Goal: Task Accomplishment & Management: Manage account settings

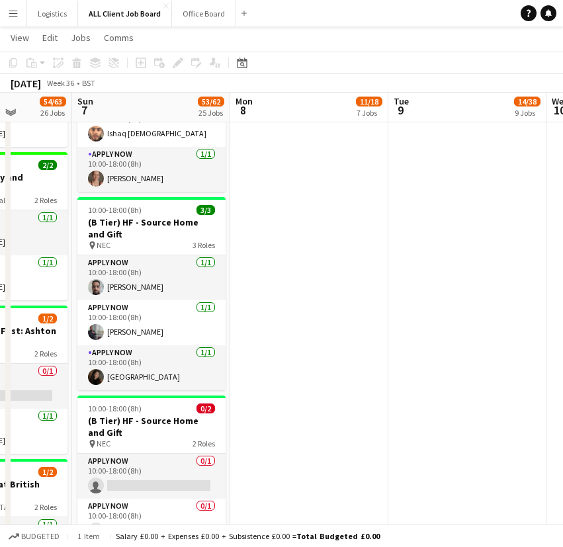
scroll to position [2040, 0]
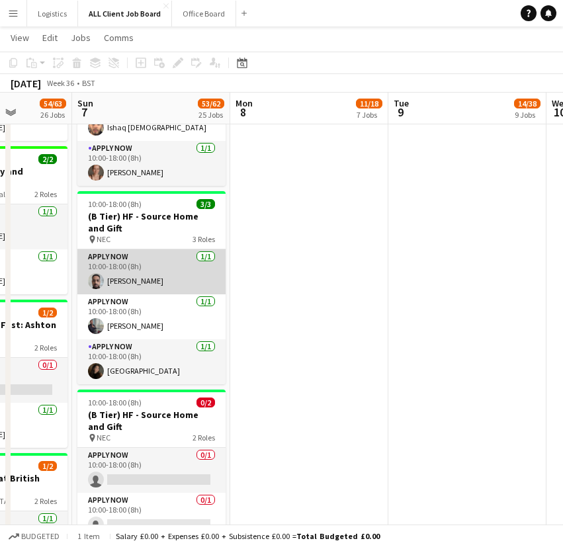
click at [160, 271] on app-card-role "APPLY NOW [DATE] 10:00-18:00 (8h) [PERSON_NAME]" at bounding box center [151, 271] width 148 height 45
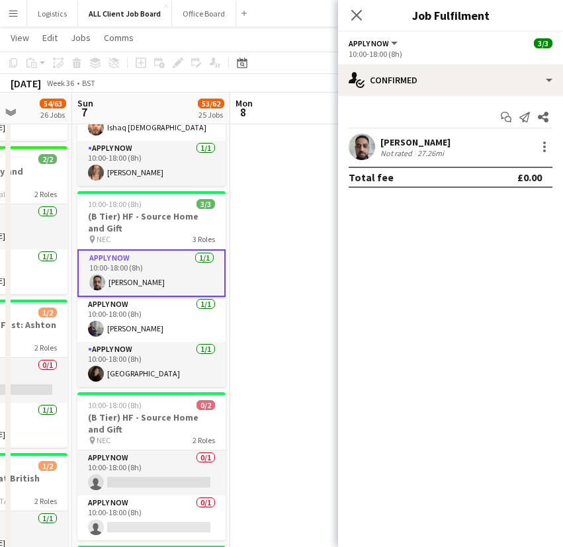
click at [361, 144] on app-user-avatar at bounding box center [362, 147] width 26 height 26
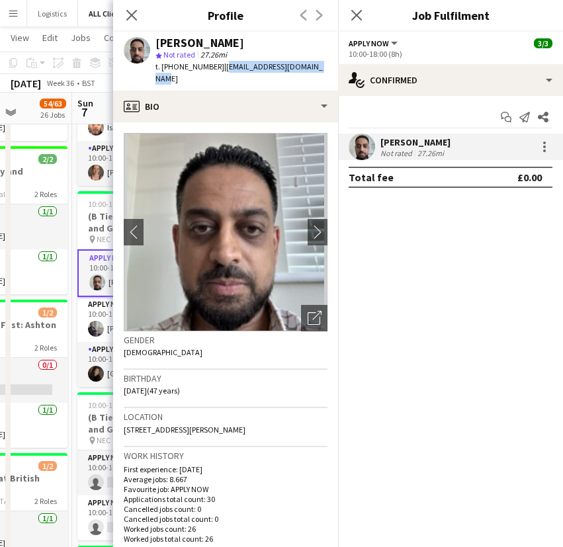
drag, startPoint x: 219, startPoint y: 67, endPoint x: 309, endPoint y: 68, distance: 90.0
click at [309, 68] on span "| [EMAIL_ADDRESS][DOMAIN_NAME]" at bounding box center [238, 73] width 167 height 22
copy span "[EMAIL_ADDRESS][DOMAIN_NAME]"
click at [128, 11] on icon at bounding box center [131, 15] width 13 height 13
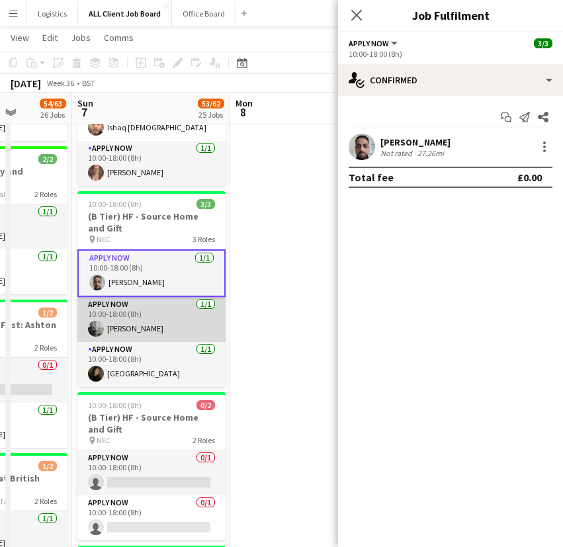
click at [133, 326] on app-card-role "APPLY NOW [DATE] 10:00-18:00 (8h) [PERSON_NAME]" at bounding box center [151, 319] width 148 height 45
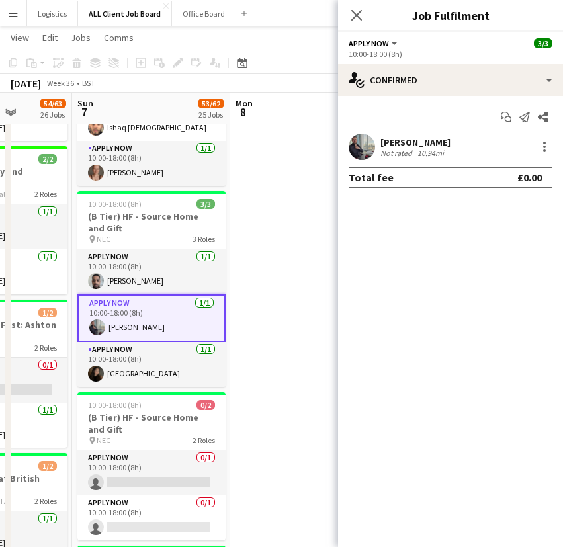
click at [366, 142] on app-user-avatar at bounding box center [362, 147] width 26 height 26
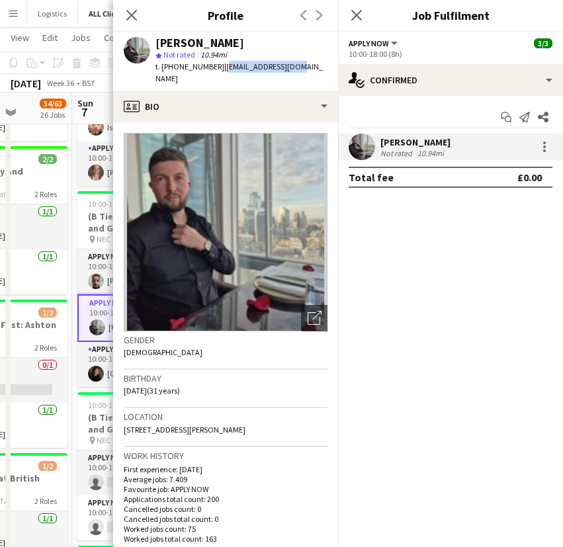
drag, startPoint x: 218, startPoint y: 67, endPoint x: 288, endPoint y: 68, distance: 70.8
click at [288, 68] on div "[PERSON_NAME] star Not rated 10.94mi t. [PHONE_NUMBER] | [EMAIL_ADDRESS][DOMAIN…" at bounding box center [225, 61] width 225 height 59
copy span "[EMAIL_ADDRESS][DOMAIN_NAME]"
click at [134, 17] on icon at bounding box center [131, 15] width 13 height 13
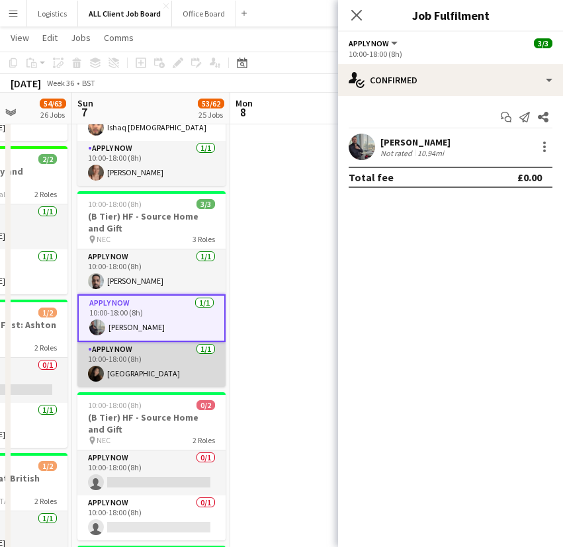
click at [117, 375] on app-card-role "APPLY NOW [DATE] 10:00-18:00 (8h) [GEOGRAPHIC_DATA]" at bounding box center [151, 364] width 148 height 45
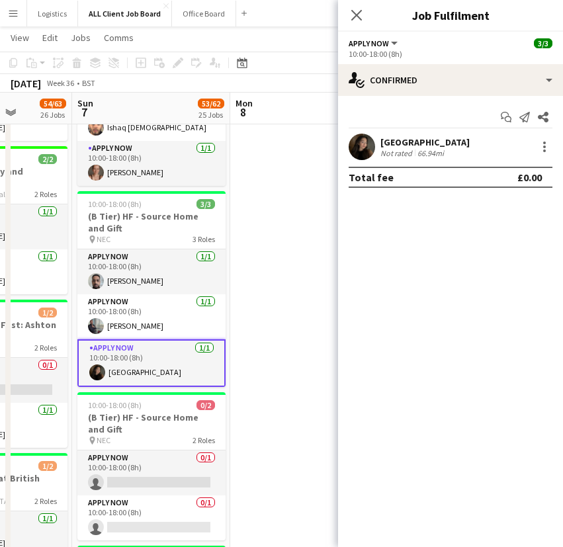
click at [368, 146] on app-user-avatar at bounding box center [362, 147] width 26 height 26
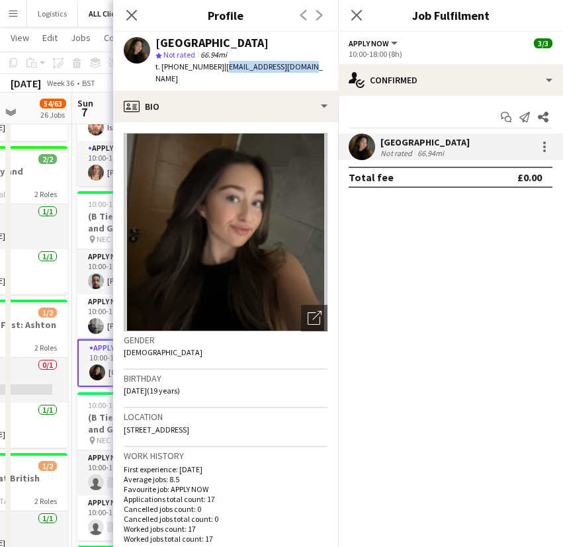
drag, startPoint x: 298, startPoint y: 67, endPoint x: 218, endPoint y: 69, distance: 80.1
click at [218, 69] on span "| [EMAIL_ADDRESS][DOMAIN_NAME]" at bounding box center [238, 73] width 167 height 22
copy span "[EMAIL_ADDRESS][DOMAIN_NAME]"
click at [132, 13] on icon at bounding box center [131, 15] width 13 height 13
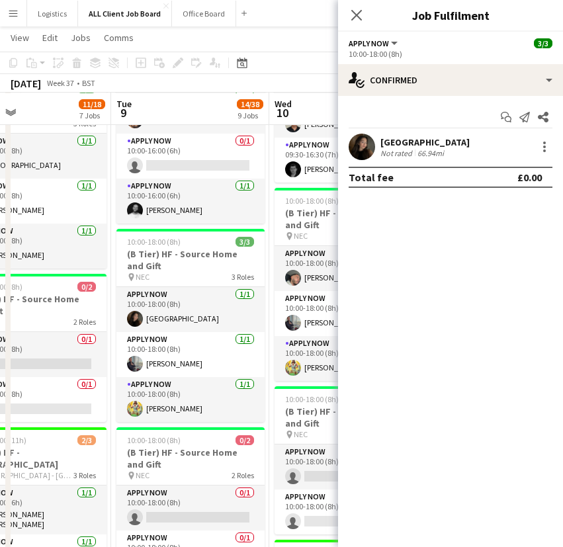
scroll to position [942, 0]
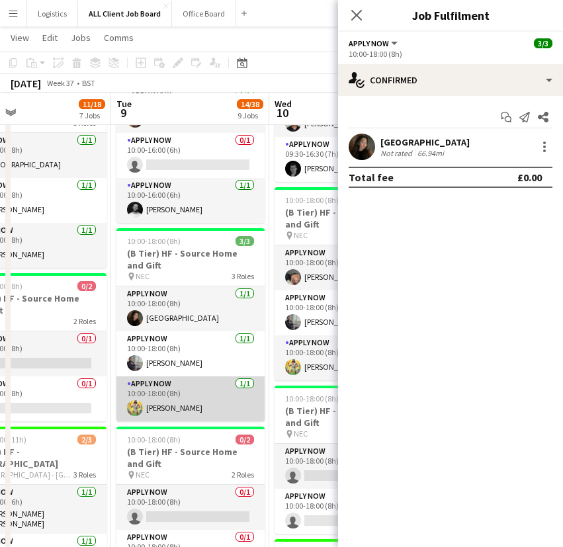
drag, startPoint x: 202, startPoint y: 402, endPoint x: 124, endPoint y: 395, distance: 77.7
click at [124, 395] on app-card-role "APPLY NOW [DATE] 10:00-18:00 (8h) [PERSON_NAME]" at bounding box center [190, 398] width 148 height 45
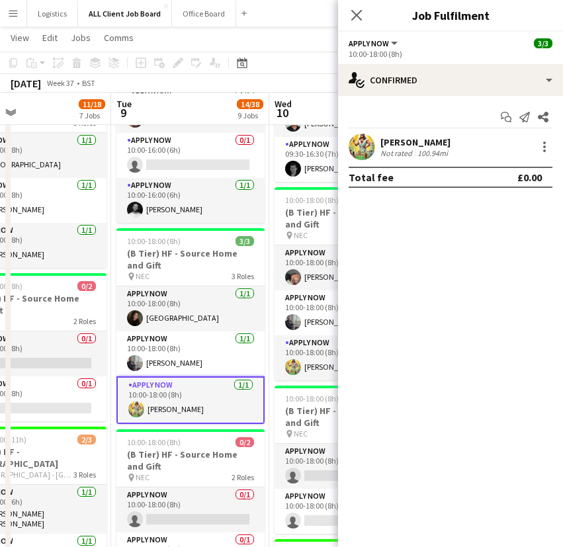
click at [355, 146] on app-user-avatar at bounding box center [362, 147] width 26 height 26
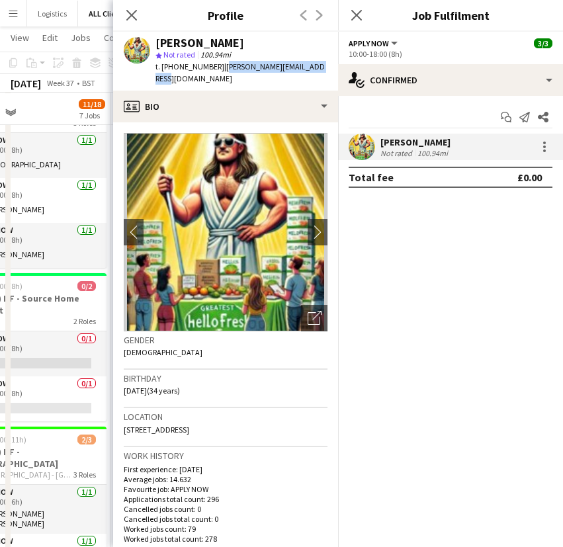
drag, startPoint x: 323, startPoint y: 66, endPoint x: 222, endPoint y: 68, distance: 101.9
click at [222, 68] on span "| [PERSON_NAME][EMAIL_ADDRESS][DOMAIN_NAME]" at bounding box center [239, 73] width 169 height 22
copy span "[PERSON_NAME][EMAIL_ADDRESS][DOMAIN_NAME]"
click at [135, 15] on icon "Close pop-in" at bounding box center [131, 15] width 13 height 13
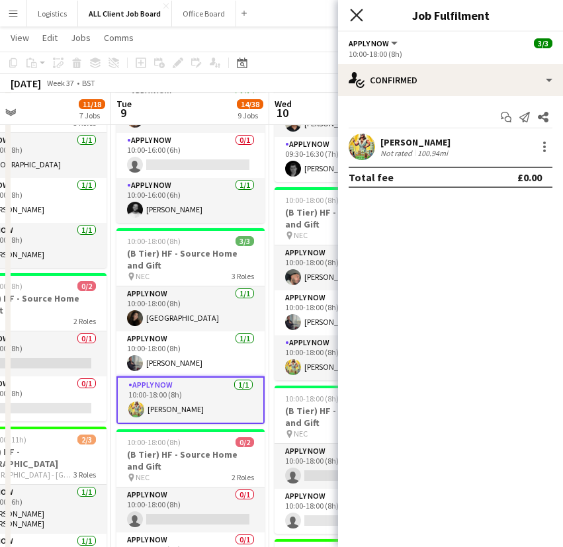
click at [356, 17] on icon "Close pop-in" at bounding box center [356, 15] width 13 height 13
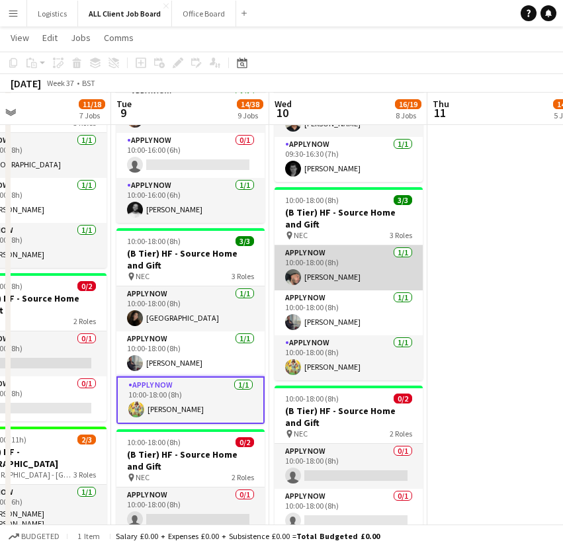
click at [361, 257] on app-card-role "APPLY NOW [DATE] 10:00-18:00 (8h) [PERSON_NAME]" at bounding box center [349, 267] width 148 height 45
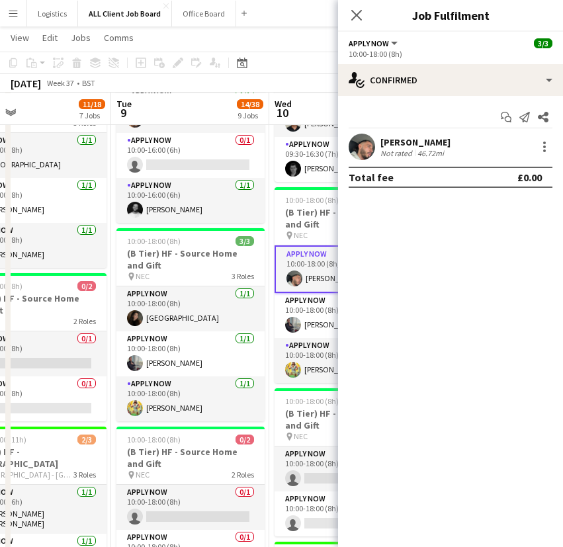
click at [366, 144] on app-user-avatar at bounding box center [362, 147] width 26 height 26
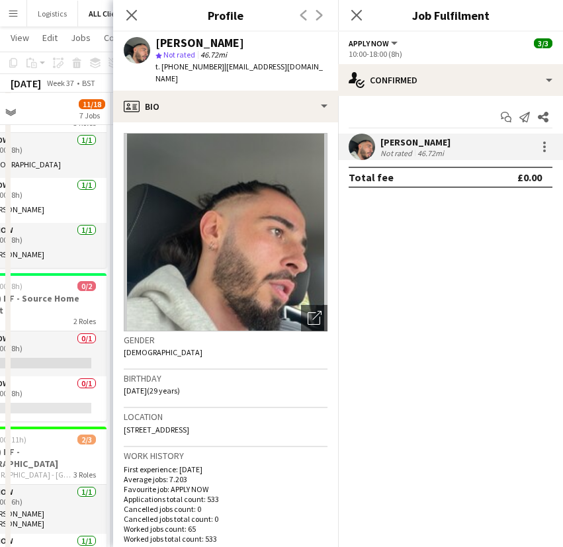
click at [312, 67] on div "[PERSON_NAME] star Not rated 46.72mi t. [PHONE_NUMBER] | [EMAIL_ADDRESS][DOMAIN…" at bounding box center [225, 61] width 225 height 59
drag, startPoint x: 219, startPoint y: 67, endPoint x: 309, endPoint y: 72, distance: 90.1
click at [309, 72] on div "t. [PHONE_NUMBER] | [EMAIL_ADDRESS][DOMAIN_NAME]" at bounding box center [241, 73] width 172 height 24
copy span "[EMAIL_ADDRESS][DOMAIN_NAME]"
click at [130, 17] on icon at bounding box center [131, 15] width 13 height 13
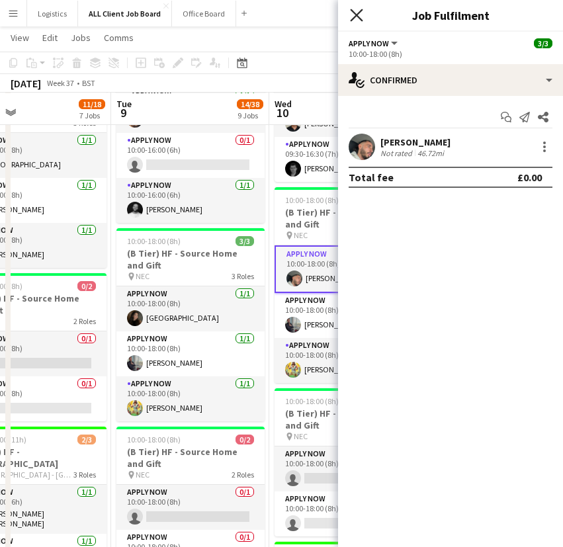
click at [356, 11] on icon "Close pop-in" at bounding box center [356, 15] width 13 height 13
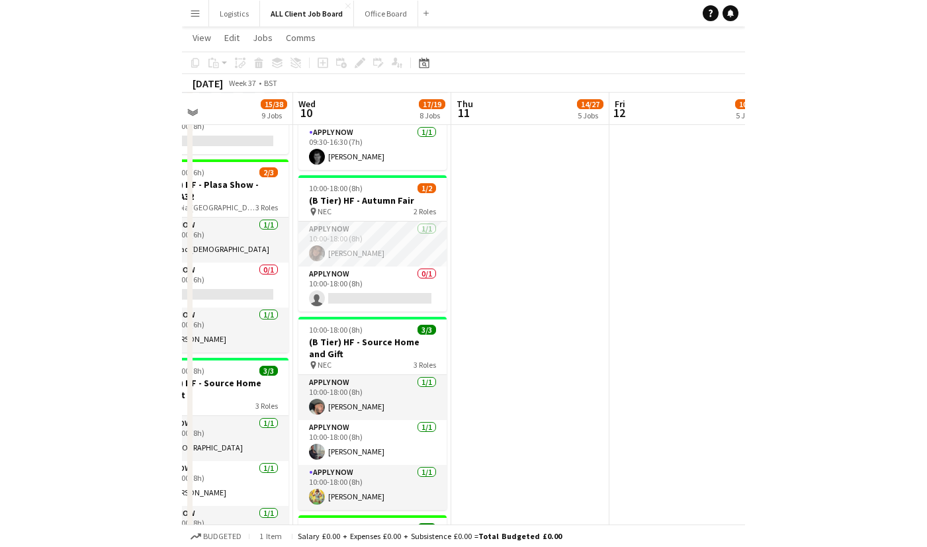
scroll to position [930, 0]
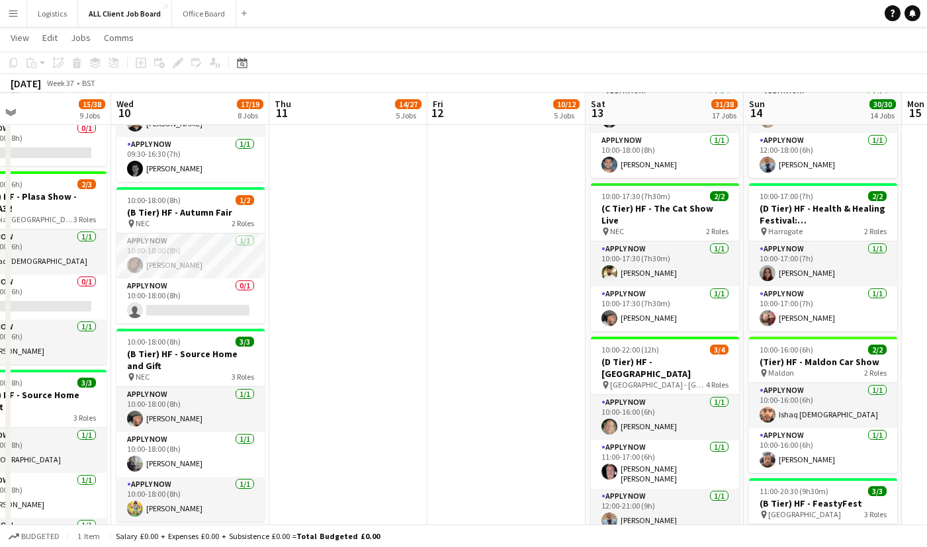
click at [11, 12] on app-icon "Menu" at bounding box center [13, 13] width 11 height 11
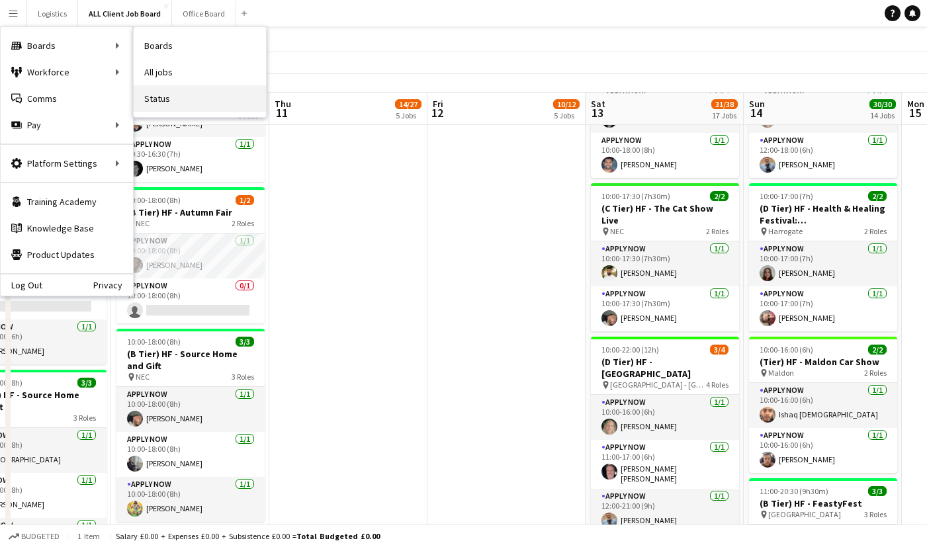
click at [164, 98] on link "Status" at bounding box center [200, 98] width 132 height 26
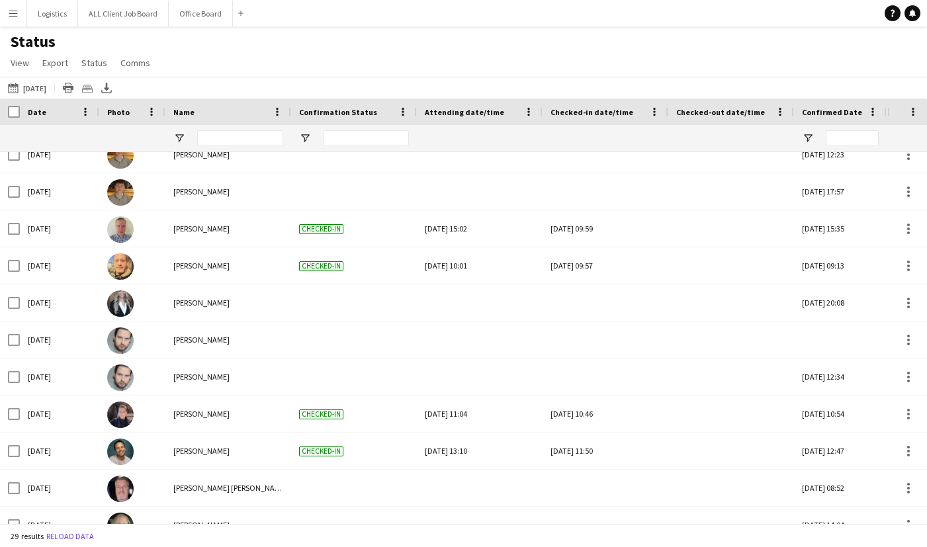
scroll to position [703, 0]
